Goal: Task Accomplishment & Management: Complete application form

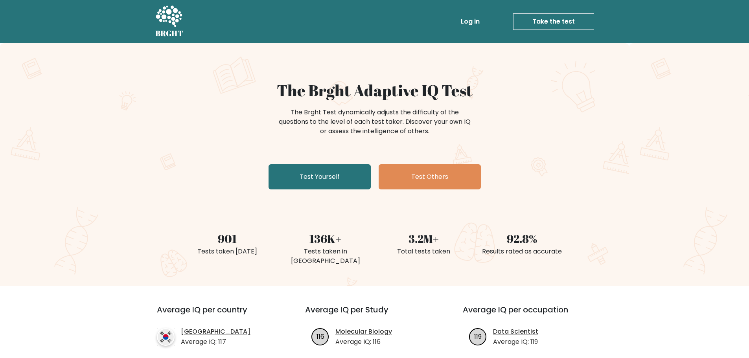
click at [620, 133] on div "The Brght Adaptive IQ Test The Brght Test dynamically adjusts the difficulty of…" at bounding box center [374, 164] width 749 height 243
click at [352, 177] on link "Test Yourself" at bounding box center [320, 176] width 102 height 25
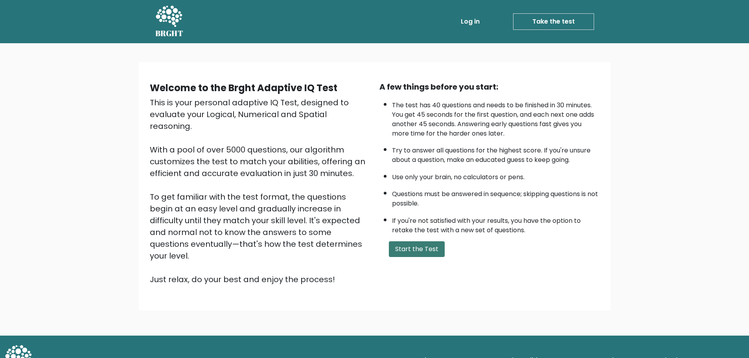
click at [412, 245] on button "Start the Test" at bounding box center [417, 249] width 56 height 16
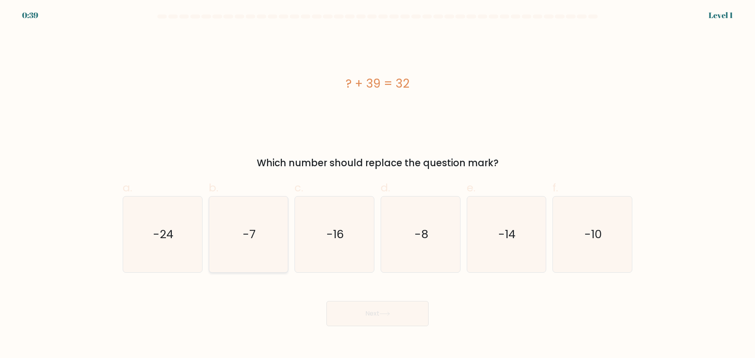
click at [263, 234] on icon "-7" at bounding box center [248, 235] width 76 height 76
click at [377, 184] on input "b. -7" at bounding box center [377, 181] width 0 height 5
radio input "true"
click at [383, 321] on button "Next" at bounding box center [377, 313] width 102 height 25
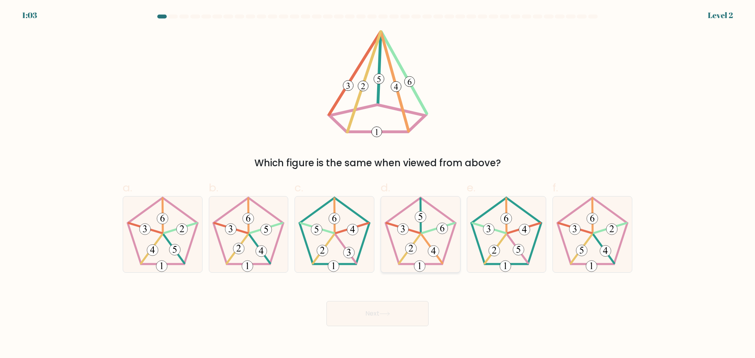
click at [429, 238] on icon at bounding box center [421, 235] width 76 height 76
click at [378, 184] on input "d." at bounding box center [377, 181] width 0 height 5
radio input "true"
click at [392, 315] on button "Next" at bounding box center [377, 313] width 102 height 25
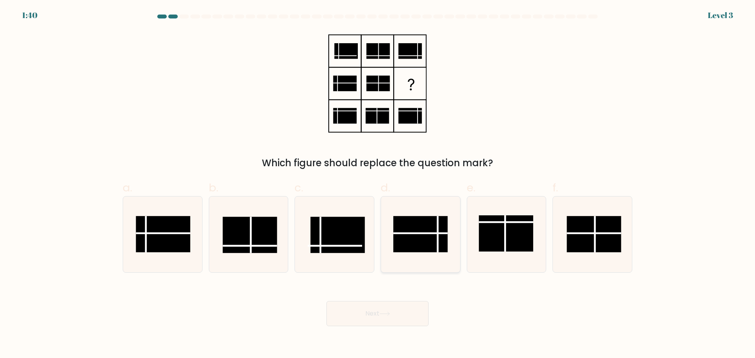
click at [413, 233] on line at bounding box center [420, 233] width 54 height 0
click at [378, 184] on input "d." at bounding box center [377, 181] width 0 height 5
radio input "true"
click at [393, 318] on button "Next" at bounding box center [377, 313] width 102 height 25
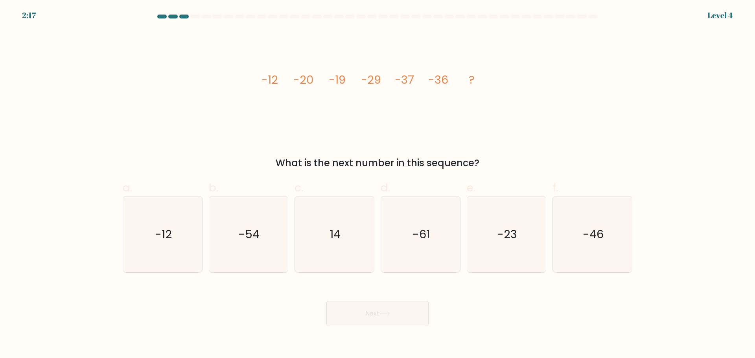
click at [79, 63] on form at bounding box center [377, 171] width 755 height 312
click at [669, 85] on form at bounding box center [377, 171] width 755 height 312
click at [653, 173] on form at bounding box center [377, 171] width 755 height 312
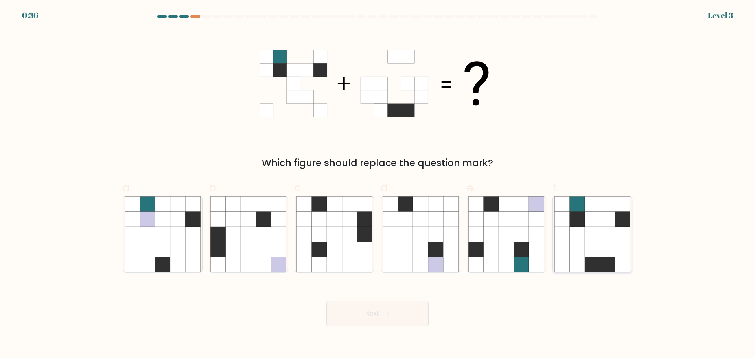
click at [581, 244] on icon at bounding box center [577, 249] width 15 height 15
click at [378, 184] on input "f." at bounding box center [377, 181] width 0 height 5
radio input "true"
click at [380, 314] on button "Next" at bounding box center [377, 313] width 102 height 25
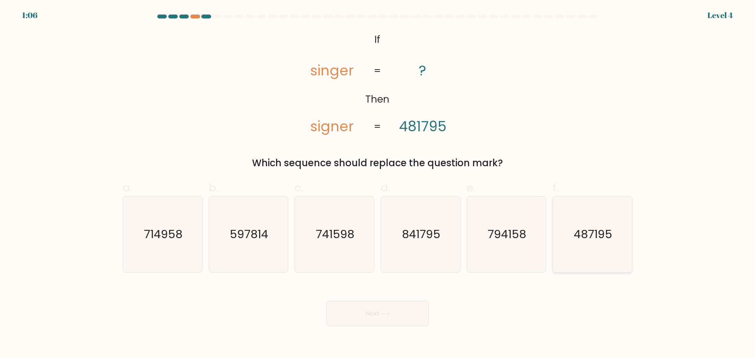
click at [579, 236] on text "487195" at bounding box center [593, 234] width 39 height 16
click at [378, 184] on input "f. 487195" at bounding box center [377, 181] width 0 height 5
radio input "true"
drag, startPoint x: 405, startPoint y: 322, endPoint x: 445, endPoint y: 342, distance: 44.8
click at [405, 322] on button "Next" at bounding box center [377, 313] width 102 height 25
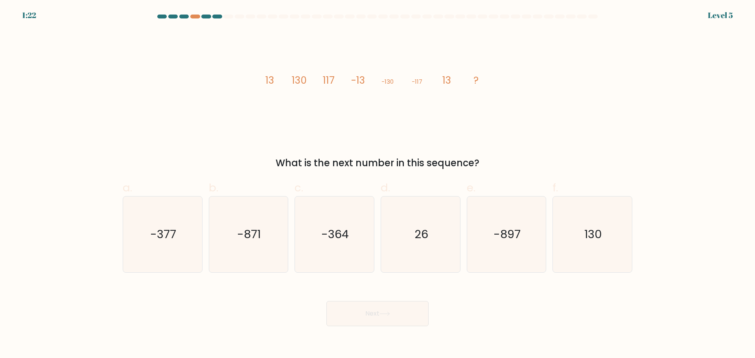
click at [617, 145] on div "image/svg+xml 13 130 117 -13 -130 -117 13 ? What is the next number in this seq…" at bounding box center [377, 100] width 519 height 140
click at [603, 236] on icon "130" at bounding box center [592, 235] width 76 height 76
click at [378, 184] on input "f. 130" at bounding box center [377, 181] width 0 height 5
radio input "true"
click at [418, 310] on button "Next" at bounding box center [377, 313] width 102 height 25
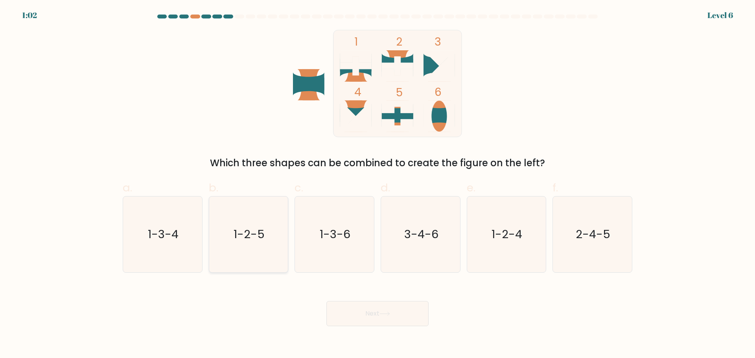
click at [236, 209] on icon "1-2-5" at bounding box center [248, 235] width 76 height 76
click at [377, 184] on input "b. 1-2-5" at bounding box center [377, 181] width 0 height 5
radio input "true"
click at [375, 317] on button "Next" at bounding box center [377, 313] width 102 height 25
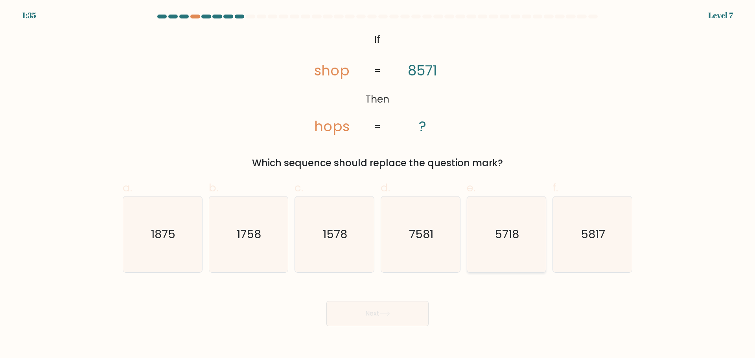
click at [509, 228] on text "5718" at bounding box center [507, 234] width 24 height 16
click at [378, 184] on input "e. 5718" at bounding box center [377, 181] width 0 height 5
radio input "true"
click at [390, 307] on button "Next" at bounding box center [377, 313] width 102 height 25
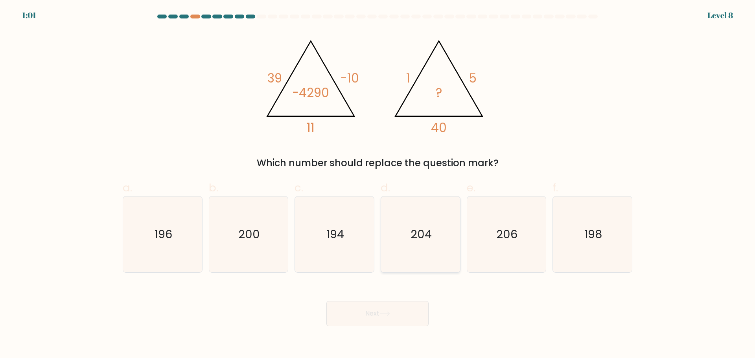
click at [435, 235] on icon "204" at bounding box center [421, 235] width 76 height 76
click at [378, 184] on input "d. 204" at bounding box center [377, 181] width 0 height 5
radio input "true"
click at [400, 317] on button "Next" at bounding box center [377, 313] width 102 height 25
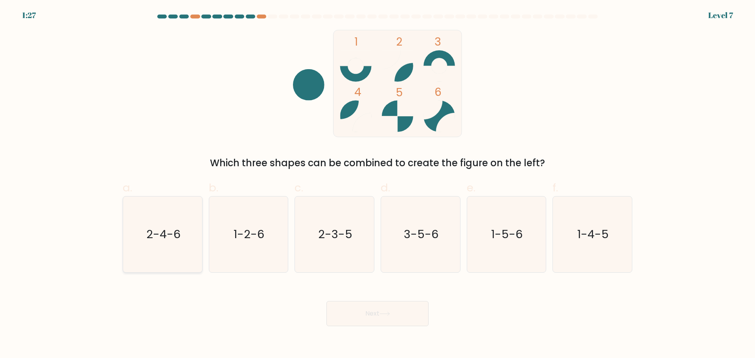
click at [177, 217] on icon "2-4-6" at bounding box center [163, 235] width 76 height 76
click at [377, 184] on input "a. 2-4-6" at bounding box center [377, 181] width 0 height 5
radio input "true"
click at [394, 306] on button "Next" at bounding box center [377, 313] width 102 height 25
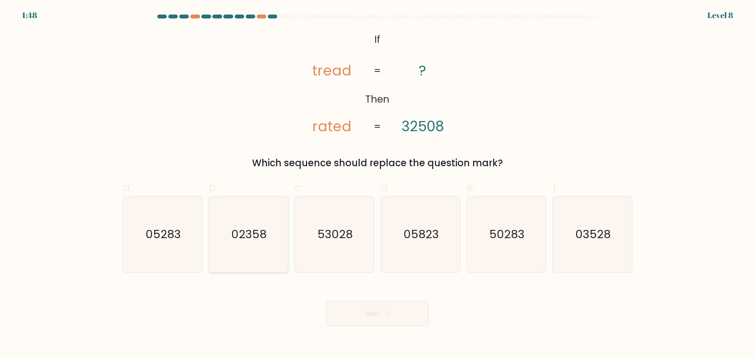
click at [229, 232] on icon "02358" at bounding box center [248, 235] width 76 height 76
click at [377, 184] on input "b. 02358" at bounding box center [377, 181] width 0 height 5
radio input "true"
click at [381, 318] on button "Next" at bounding box center [377, 313] width 102 height 25
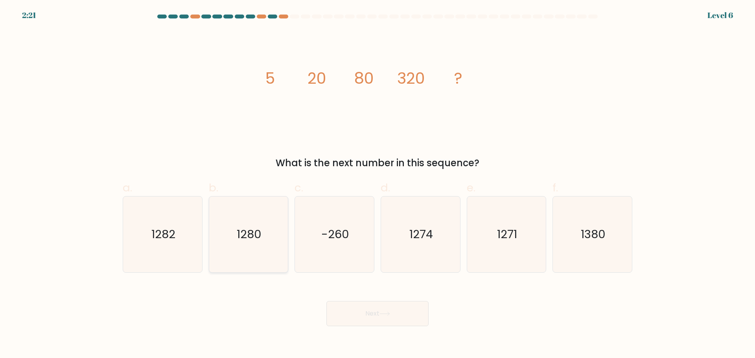
click at [258, 220] on icon "1280" at bounding box center [248, 235] width 76 height 76
click at [377, 184] on input "b. 1280" at bounding box center [377, 181] width 0 height 5
radio input "true"
click at [386, 302] on button "Next" at bounding box center [377, 313] width 102 height 25
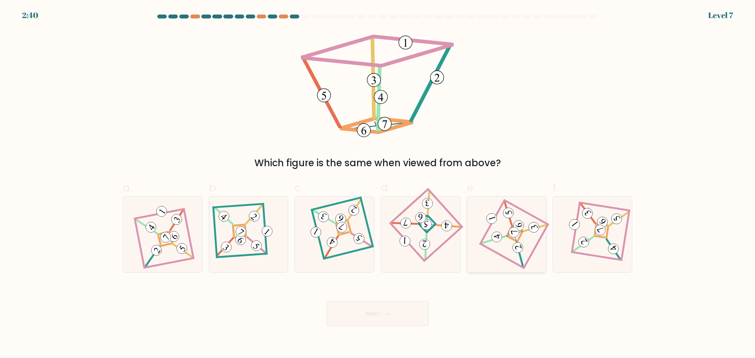
click at [517, 223] on 891 at bounding box center [518, 225] width 13 height 13
click at [378, 184] on input "e." at bounding box center [377, 181] width 0 height 5
radio input "true"
click at [377, 311] on button "Next" at bounding box center [377, 313] width 102 height 25
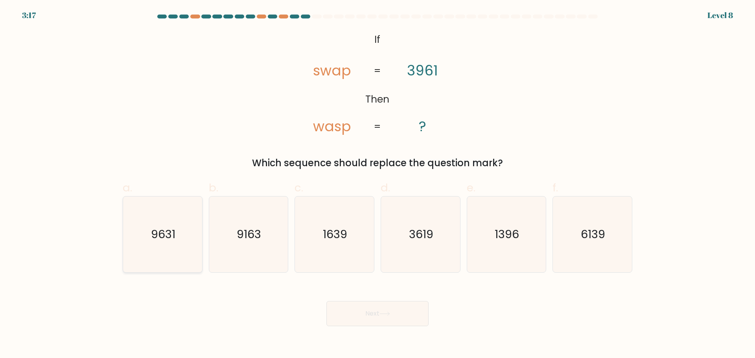
click at [163, 234] on text "9631" at bounding box center [163, 234] width 24 height 16
click at [377, 184] on input "a. 9631" at bounding box center [377, 181] width 0 height 5
radio input "true"
click at [349, 318] on button "Next" at bounding box center [377, 313] width 102 height 25
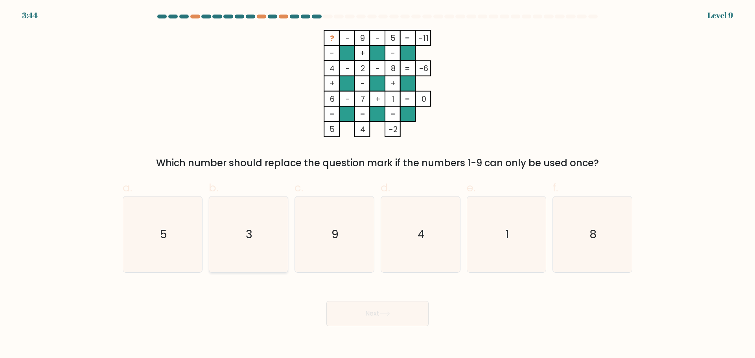
click at [253, 240] on icon "3" at bounding box center [248, 235] width 76 height 76
click at [377, 184] on input "b. 3" at bounding box center [377, 181] width 0 height 5
radio input "true"
click at [403, 320] on button "Next" at bounding box center [377, 313] width 102 height 25
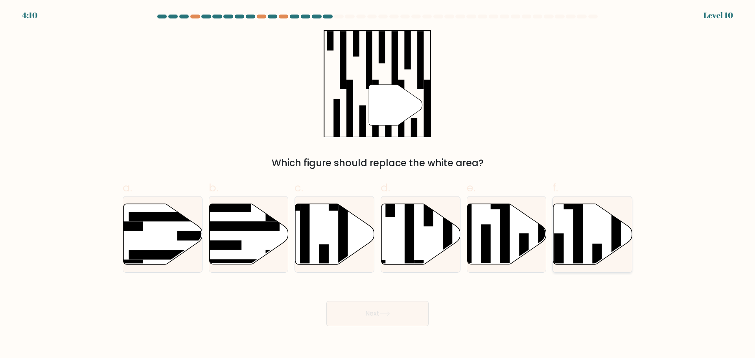
click at [607, 223] on icon at bounding box center [592, 234] width 79 height 61
click at [378, 184] on input "f." at bounding box center [377, 181] width 0 height 5
radio input "true"
click at [387, 309] on button "Next" at bounding box center [377, 313] width 102 height 25
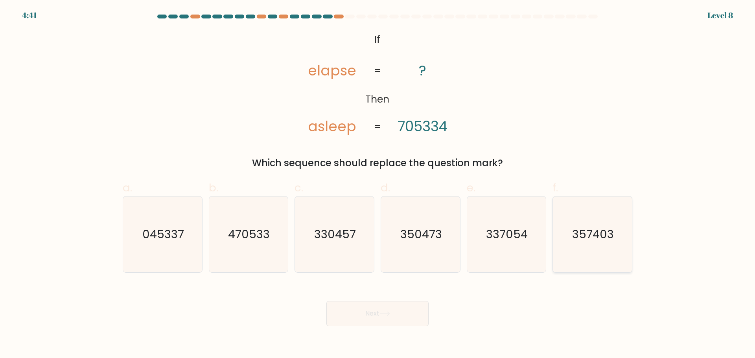
click at [562, 236] on icon "357403" at bounding box center [592, 235] width 76 height 76
click at [378, 184] on input "f. 357403" at bounding box center [377, 181] width 0 height 5
radio input "true"
click at [413, 314] on button "Next" at bounding box center [377, 313] width 102 height 25
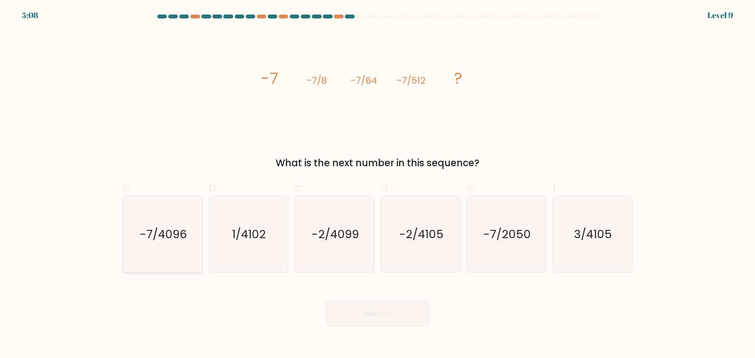
click at [186, 226] on text "-7/4096" at bounding box center [163, 234] width 47 height 16
click at [377, 184] on input "a. -7/4096" at bounding box center [377, 181] width 0 height 5
radio input "true"
click at [390, 309] on button "Next" at bounding box center [377, 313] width 102 height 25
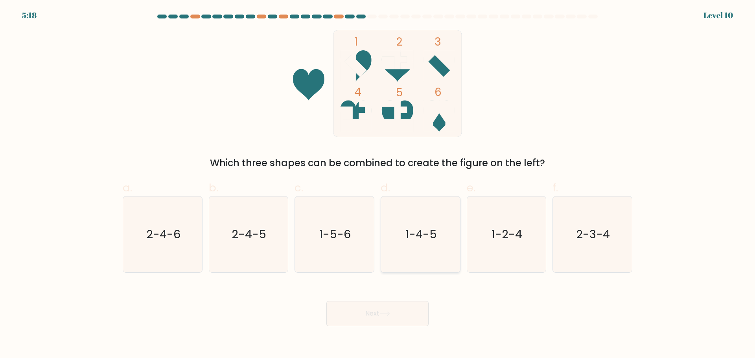
click at [418, 224] on icon "1-4-5" at bounding box center [421, 235] width 76 height 76
click at [378, 184] on input "d. 1-4-5" at bounding box center [377, 181] width 0 height 5
radio input "true"
click at [377, 314] on button "Next" at bounding box center [377, 313] width 102 height 25
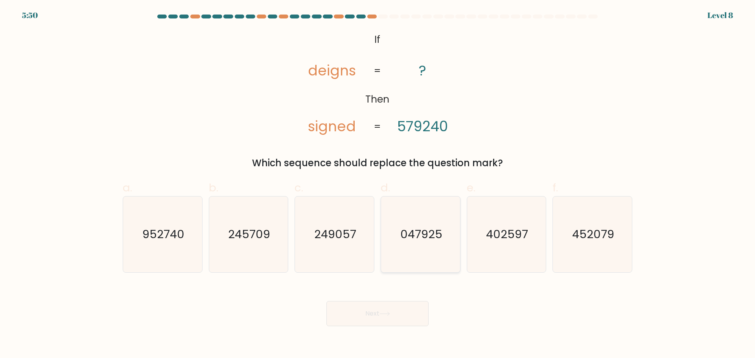
click at [423, 219] on icon "047925" at bounding box center [421, 235] width 76 height 76
click at [378, 184] on input "d. 047925" at bounding box center [377, 181] width 0 height 5
radio input "true"
click at [394, 313] on button "Next" at bounding box center [377, 313] width 102 height 25
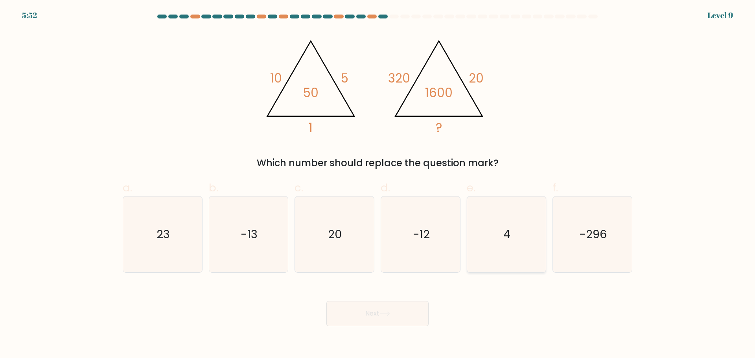
click at [521, 220] on icon "4" at bounding box center [506, 235] width 76 height 76
click at [378, 184] on input "e. 4" at bounding box center [377, 181] width 0 height 5
radio input "true"
click at [359, 313] on button "Next" at bounding box center [377, 313] width 102 height 25
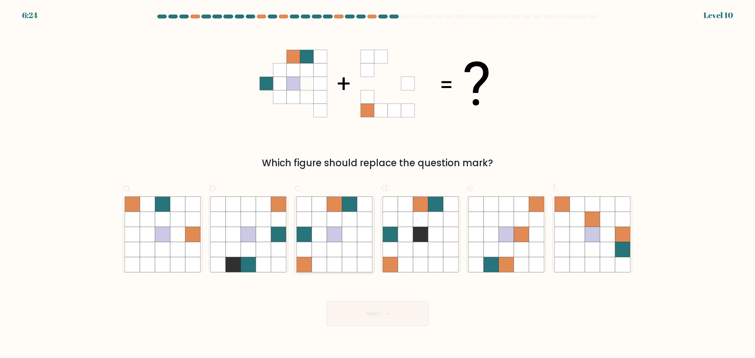
click at [315, 244] on icon at bounding box center [319, 249] width 15 height 15
click at [377, 184] on input "c." at bounding box center [377, 181] width 0 height 5
radio input "true"
click at [384, 322] on button "Next" at bounding box center [377, 313] width 102 height 25
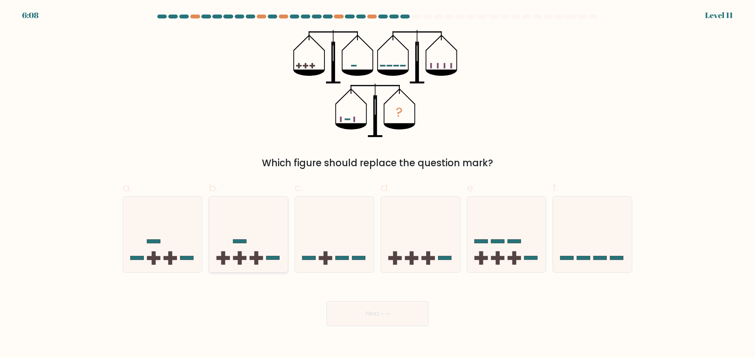
click at [252, 254] on icon at bounding box center [248, 234] width 79 height 65
click at [377, 184] on input "b." at bounding box center [377, 181] width 0 height 5
radio input "true"
click at [419, 318] on button "Next" at bounding box center [377, 313] width 102 height 25
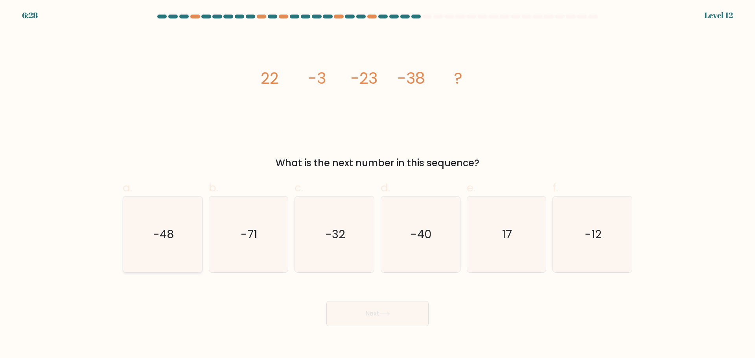
click at [149, 231] on icon "-48" at bounding box center [163, 235] width 76 height 76
click at [377, 184] on input "a. -48" at bounding box center [377, 181] width 0 height 5
radio input "true"
click at [385, 326] on body "6:27 Level 12" at bounding box center [377, 179] width 755 height 358
click at [382, 321] on button "Next" at bounding box center [377, 313] width 102 height 25
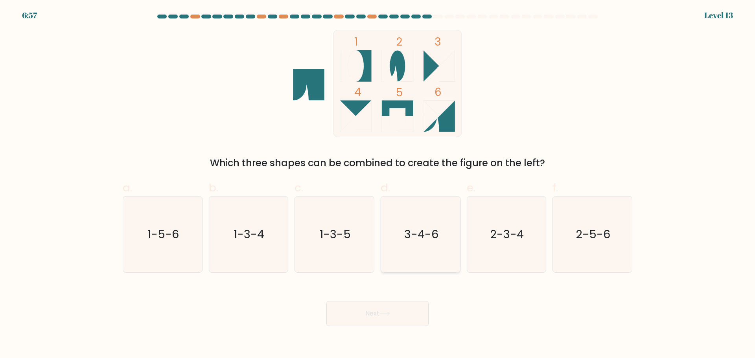
click at [425, 242] on text "3-4-6" at bounding box center [421, 234] width 34 height 16
click at [378, 184] on input "d. 3-4-6" at bounding box center [377, 181] width 0 height 5
radio input "true"
click at [400, 314] on button "Next" at bounding box center [377, 313] width 102 height 25
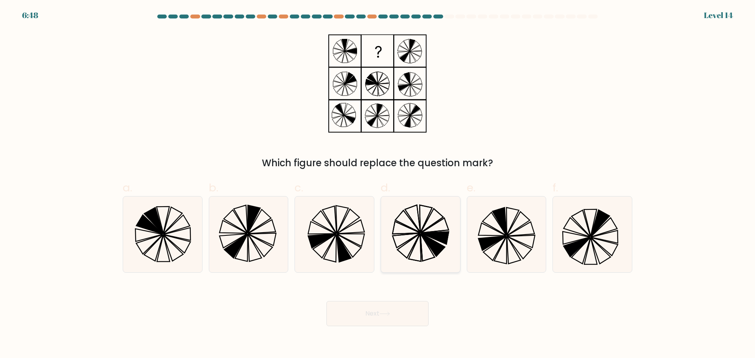
click at [423, 240] on icon at bounding box center [421, 235] width 76 height 76
click at [378, 184] on input "d." at bounding box center [377, 181] width 0 height 5
radio input "true"
click at [383, 317] on button "Next" at bounding box center [377, 313] width 102 height 25
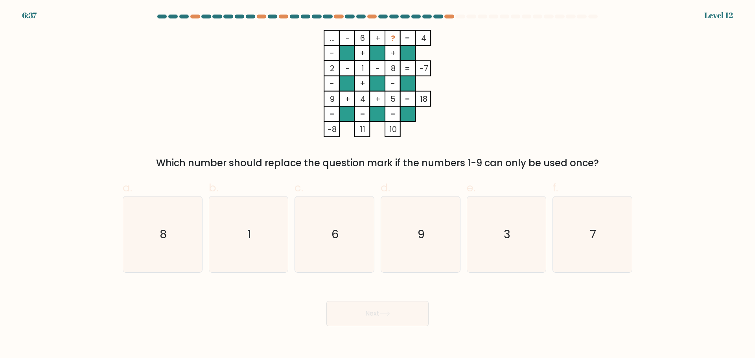
click at [635, 112] on div "... - 6 + ? 4 - + + 2 - 1 - 8 -7 - + - 9 + 4 + 5 = 18 = = = = -8 11 10 = Which …" at bounding box center [377, 100] width 519 height 140
click at [570, 231] on icon "7" at bounding box center [592, 235] width 76 height 76
click at [378, 184] on input "f. 7" at bounding box center [377, 181] width 0 height 5
radio input "true"
click at [397, 331] on body "6:24 Level 12" at bounding box center [377, 179] width 755 height 358
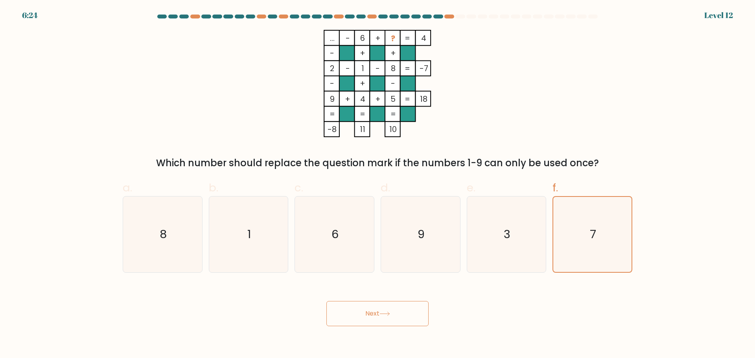
click at [397, 322] on button "Next" at bounding box center [377, 313] width 102 height 25
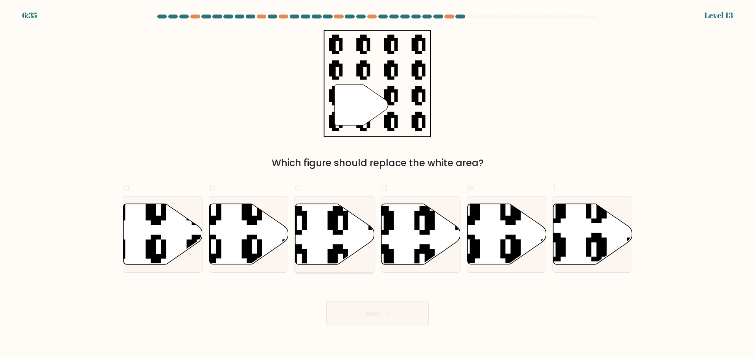
click at [335, 234] on icon at bounding box center [358, 201] width 143 height 143
click at [377, 184] on input "c." at bounding box center [377, 181] width 0 height 5
radio input "true"
click at [389, 313] on icon at bounding box center [384, 314] width 11 height 4
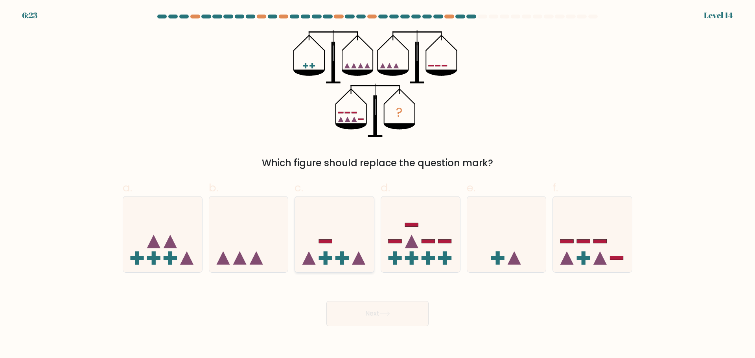
click at [346, 227] on icon at bounding box center [334, 234] width 79 height 65
click at [377, 184] on input "c." at bounding box center [377, 181] width 0 height 5
radio input "true"
click at [383, 313] on icon at bounding box center [384, 314] width 11 height 4
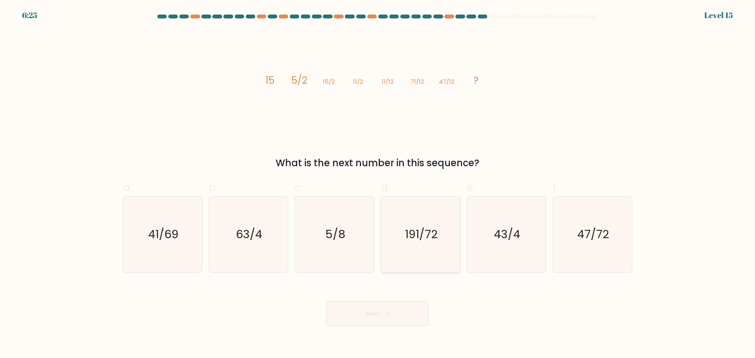
click at [420, 245] on icon "191/72" at bounding box center [421, 235] width 76 height 76
click at [378, 184] on input "d. 191/72" at bounding box center [377, 181] width 0 height 5
radio input "true"
click at [392, 310] on button "Next" at bounding box center [377, 313] width 102 height 25
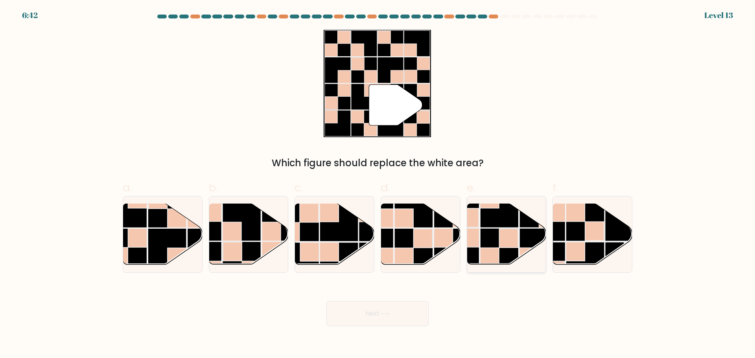
click at [503, 238] on rect at bounding box center [508, 238] width 19 height 19
click at [378, 184] on input "e." at bounding box center [377, 181] width 0 height 5
radio input "true"
click at [389, 315] on icon at bounding box center [384, 314] width 11 height 4
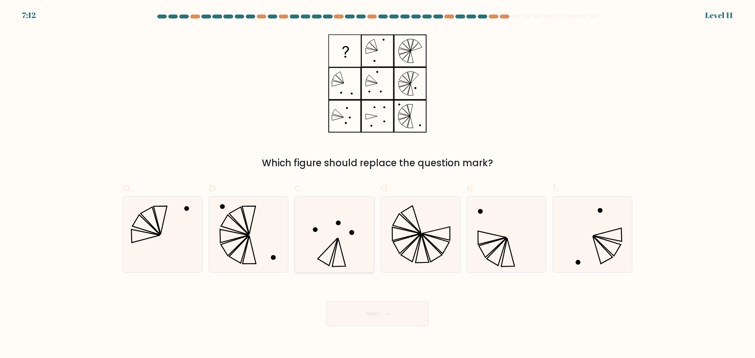
click at [337, 248] on icon at bounding box center [334, 235] width 76 height 76
click at [377, 184] on input "c." at bounding box center [377, 181] width 0 height 5
radio input "true"
click at [384, 323] on button "Next" at bounding box center [377, 313] width 102 height 25
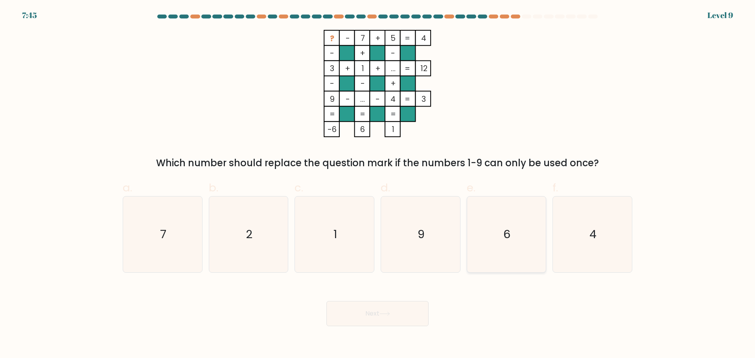
click at [532, 242] on icon "6" at bounding box center [506, 235] width 76 height 76
click at [378, 184] on input "e. 6" at bounding box center [377, 181] width 0 height 5
radio input "true"
click at [415, 311] on button "Next" at bounding box center [377, 313] width 102 height 25
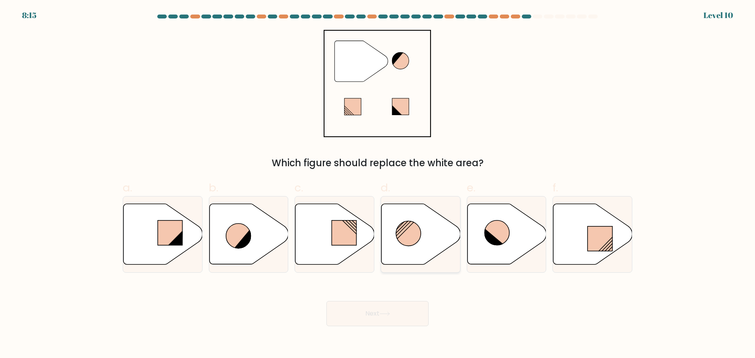
click at [397, 232] on circle at bounding box center [408, 233] width 25 height 25
click at [378, 184] on input "d." at bounding box center [377, 181] width 0 height 5
radio input "true"
click at [392, 305] on button "Next" at bounding box center [377, 313] width 102 height 25
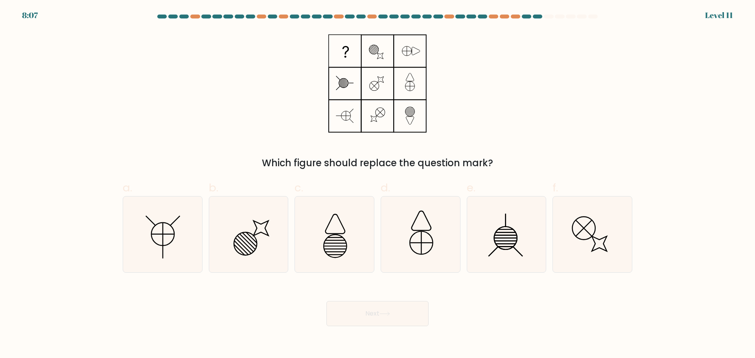
click at [389, 314] on icon at bounding box center [384, 314] width 9 height 4
click at [587, 217] on circle at bounding box center [583, 228] width 32 height 32
click at [378, 184] on input "f." at bounding box center [377, 181] width 0 height 5
radio input "true"
click at [403, 313] on button "Next" at bounding box center [377, 313] width 102 height 25
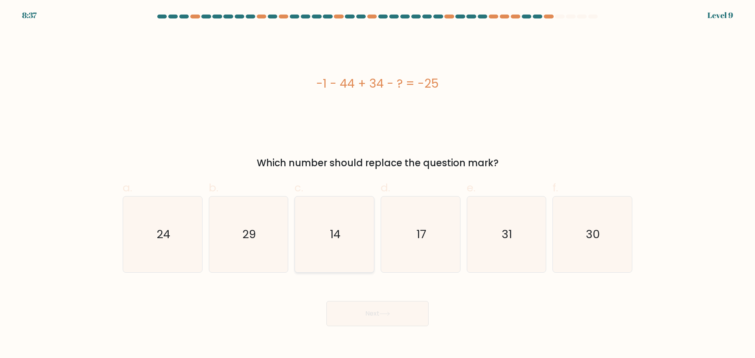
click at [344, 231] on icon "14" at bounding box center [334, 235] width 76 height 76
click at [377, 184] on input "c. 14" at bounding box center [377, 181] width 0 height 5
radio input "true"
click at [389, 318] on button "Next" at bounding box center [377, 313] width 102 height 25
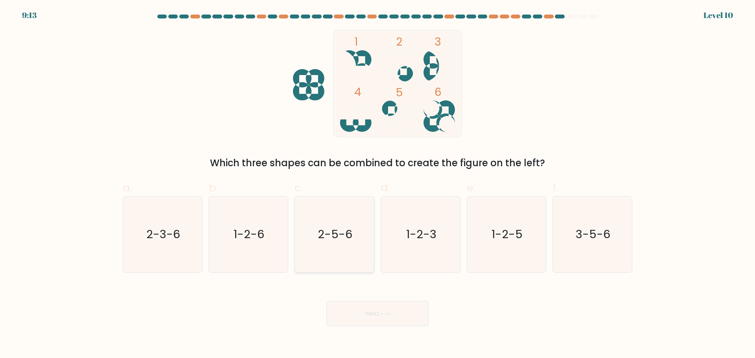
click at [315, 247] on icon "2-5-6" at bounding box center [334, 235] width 76 height 76
click at [377, 184] on input "c. 2-5-6" at bounding box center [377, 181] width 0 height 5
radio input "true"
click at [373, 306] on button "Next" at bounding box center [377, 313] width 102 height 25
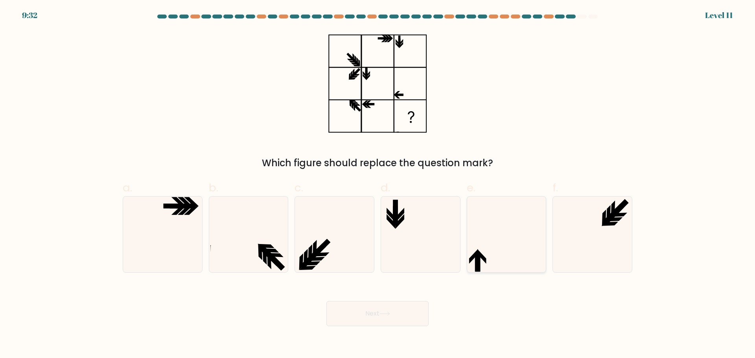
click at [493, 238] on icon at bounding box center [506, 235] width 76 height 76
click at [378, 184] on input "e." at bounding box center [377, 181] width 0 height 5
radio input "true"
click at [405, 315] on button "Next" at bounding box center [377, 313] width 102 height 25
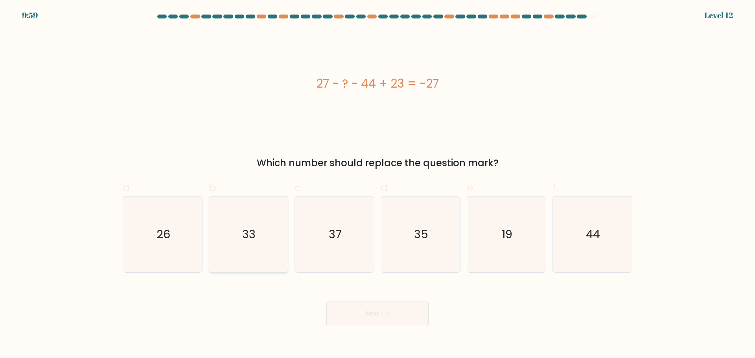
click at [253, 236] on text "33" at bounding box center [249, 234] width 13 height 16
click at [377, 184] on input "b. 33" at bounding box center [377, 181] width 0 height 5
radio input "true"
click at [405, 311] on button "Next" at bounding box center [377, 313] width 102 height 25
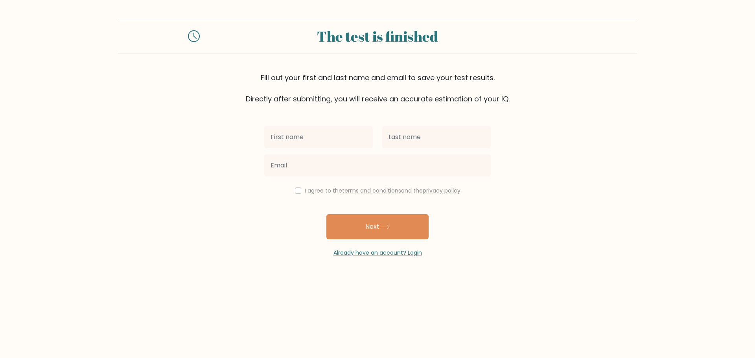
click at [324, 137] on input "text" at bounding box center [318, 137] width 109 height 22
click at [637, 164] on form "The test is finished Fill out your first and last name and email to save your t…" at bounding box center [377, 138] width 755 height 238
